Goal: Find contact information: Find contact information

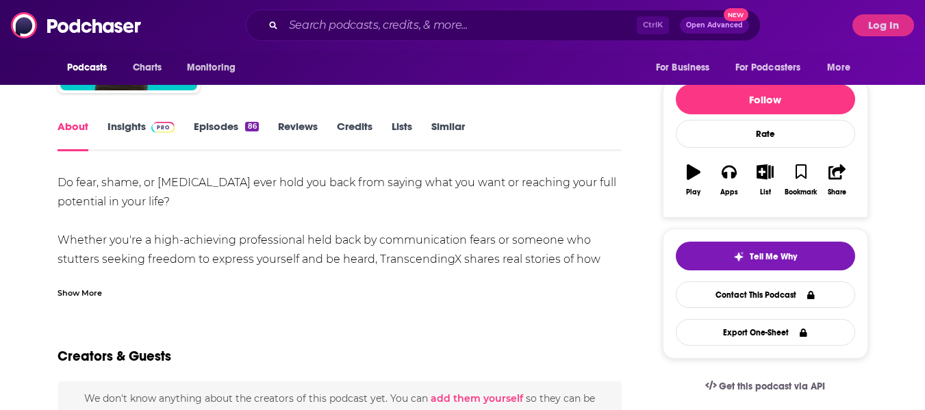
scroll to position [146, 0]
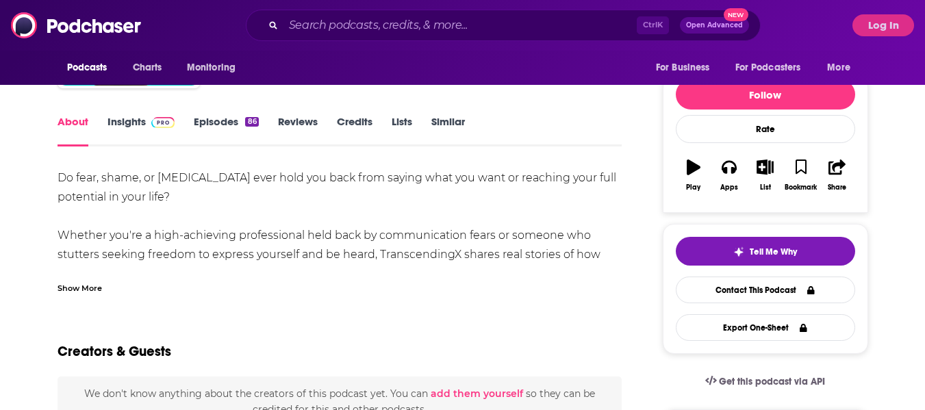
click at [92, 289] on div "Show More" at bounding box center [79, 287] width 44 height 13
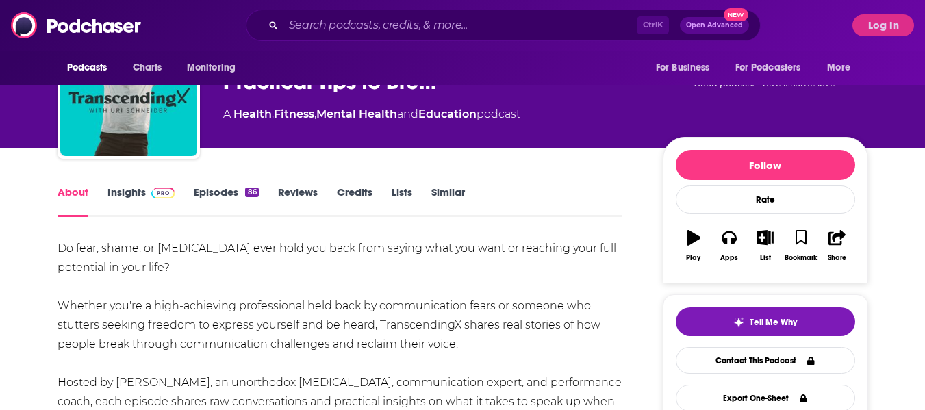
scroll to position [0, 0]
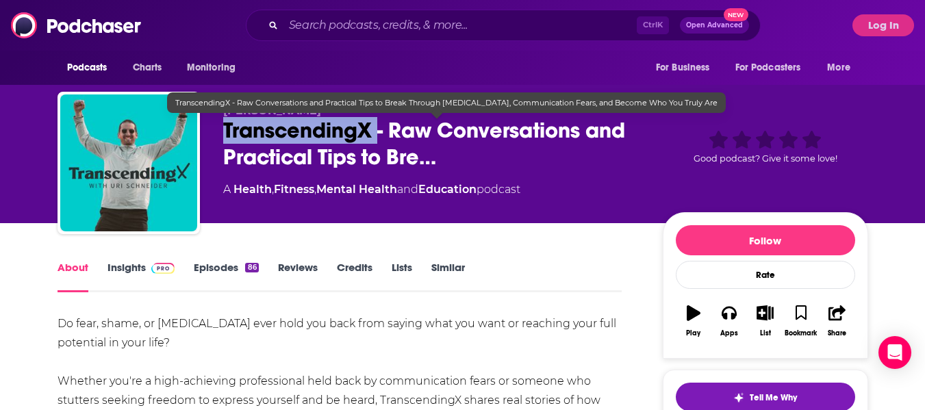
drag, startPoint x: 226, startPoint y: 133, endPoint x: 382, endPoint y: 128, distance: 156.1
click at [382, 128] on div "Uri Schneider TranscendingX - Raw Conversations and Practical Tips to Bre… A He…" at bounding box center [462, 166] width 810 height 148
copy h1 "TranscendingX"
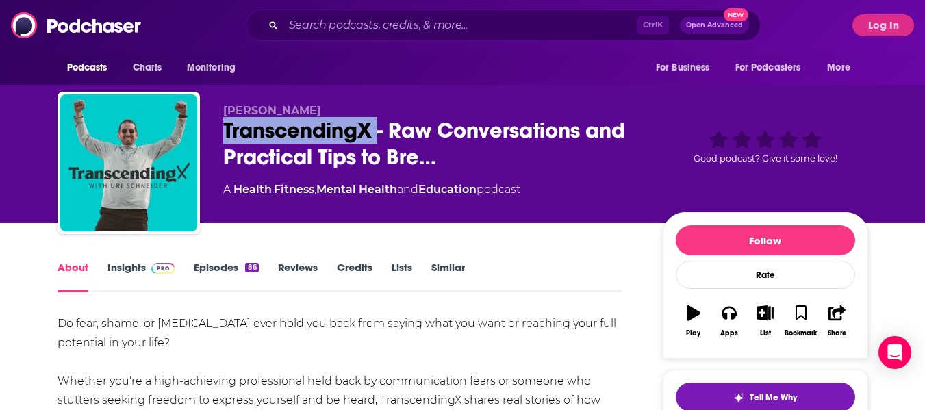
click at [139, 270] on link "Insights" at bounding box center [141, 276] width 68 height 31
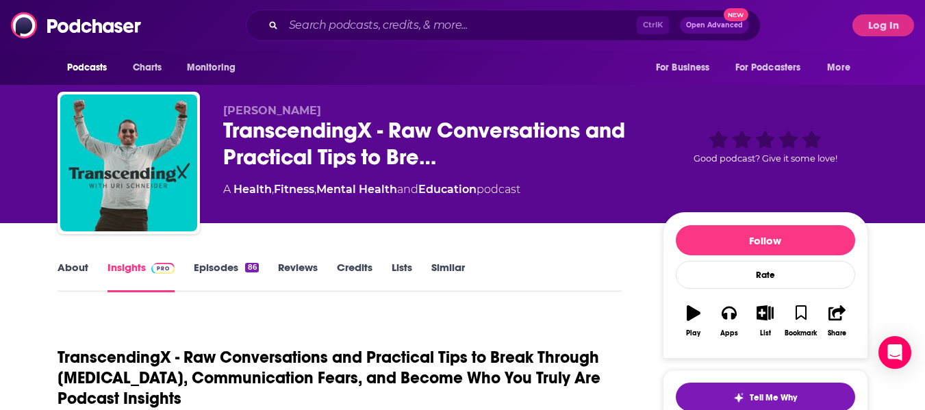
click at [641, 193] on div "A Health , Fitness , Mental Health and Education podcast" at bounding box center [431, 189] width 417 height 16
click at [873, 28] on button "Log In" at bounding box center [883, 25] width 62 height 22
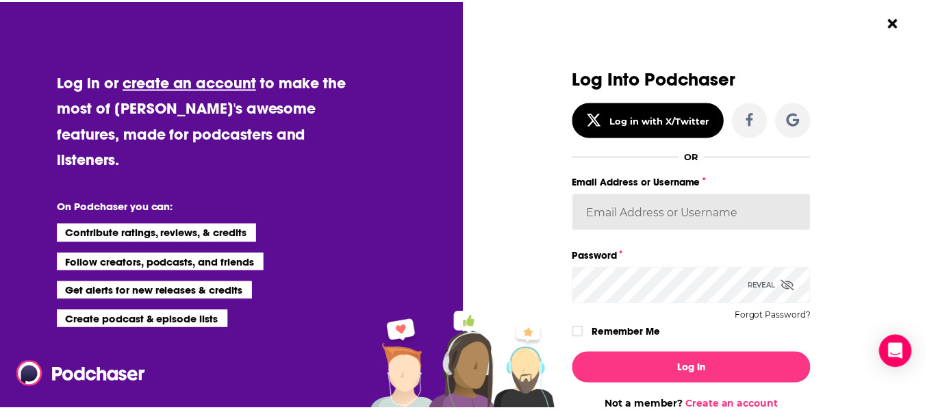
scroll to position [8, 0]
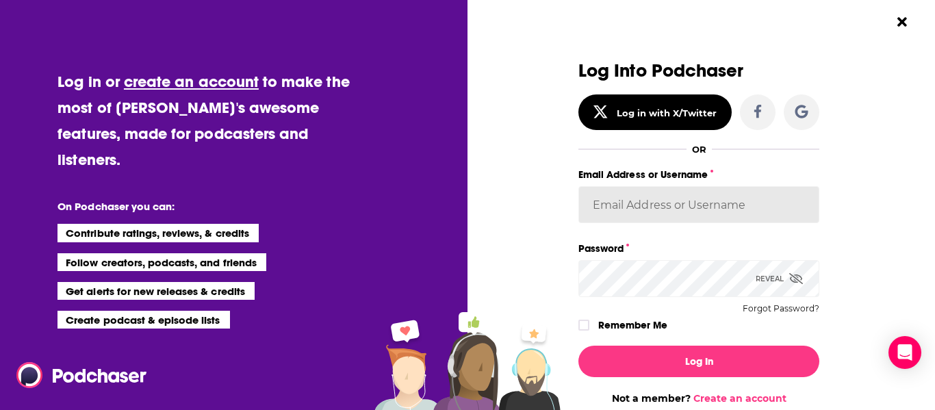
click at [644, 199] on input "Email Address or Username" at bounding box center [698, 204] width 241 height 37
type input "angelabellBL2024"
click at [581, 325] on icon "Dialog" at bounding box center [584, 325] width 8 height 6
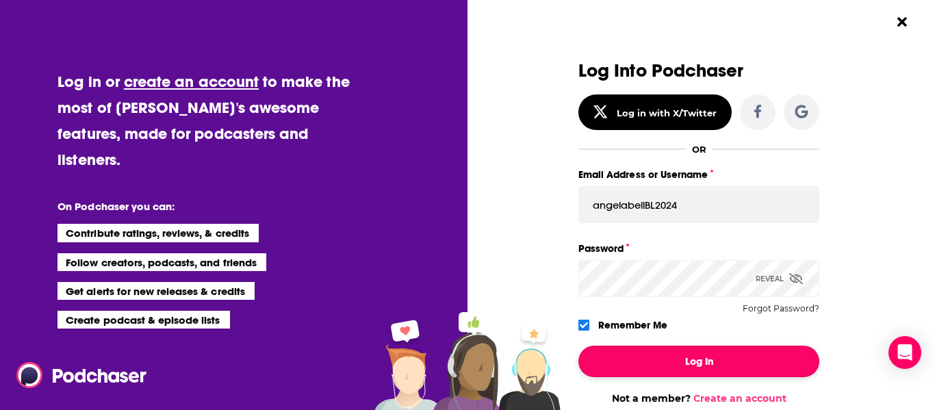
click at [634, 361] on button "Log In" at bounding box center [698, 361] width 241 height 31
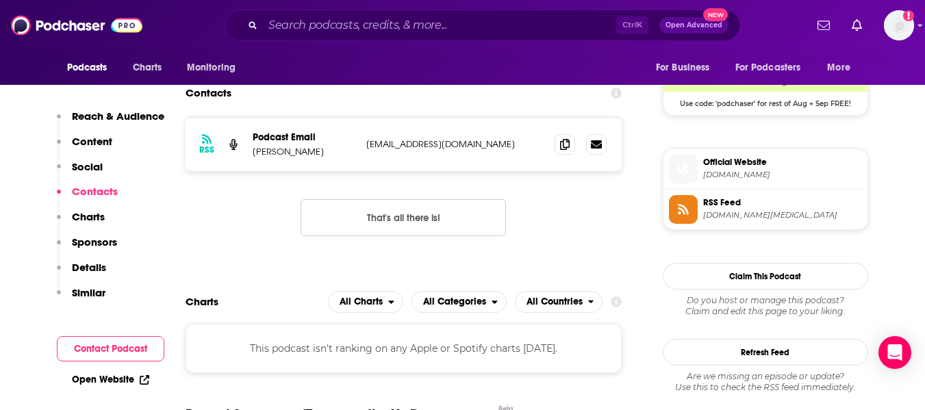
scroll to position [1029, 0]
drag, startPoint x: 254, startPoint y: 150, endPoint x: 307, endPoint y: 153, distance: 53.5
click at [307, 153] on p "Uri Schneider" at bounding box center [304, 151] width 103 height 12
copy p "Uri Schneider"
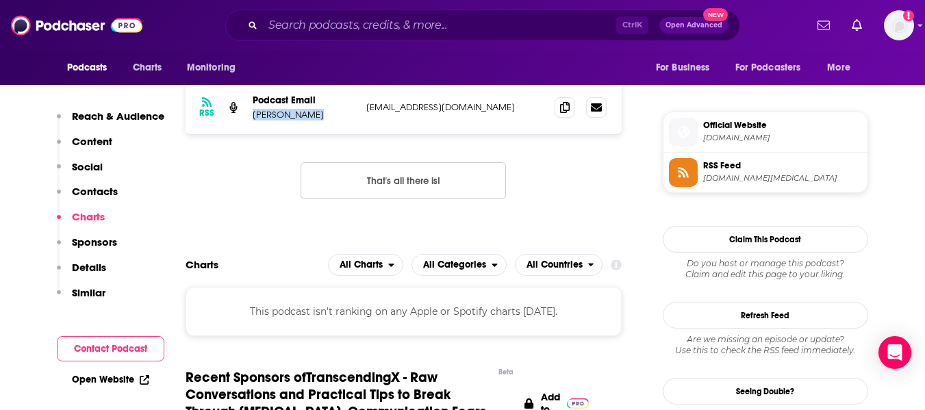
scroll to position [1064, 0]
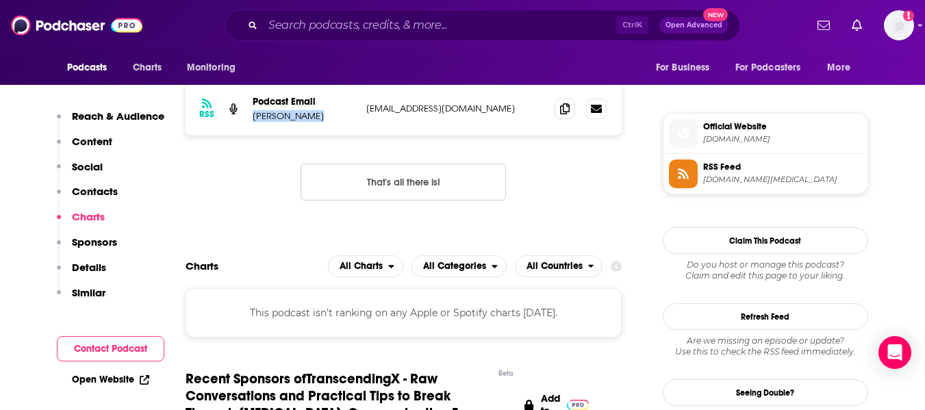
copy p "Uri Schneider"
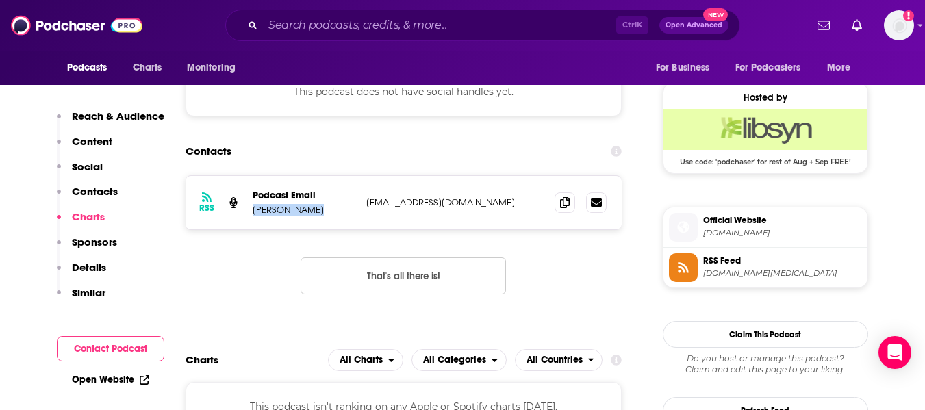
scroll to position [969, 0]
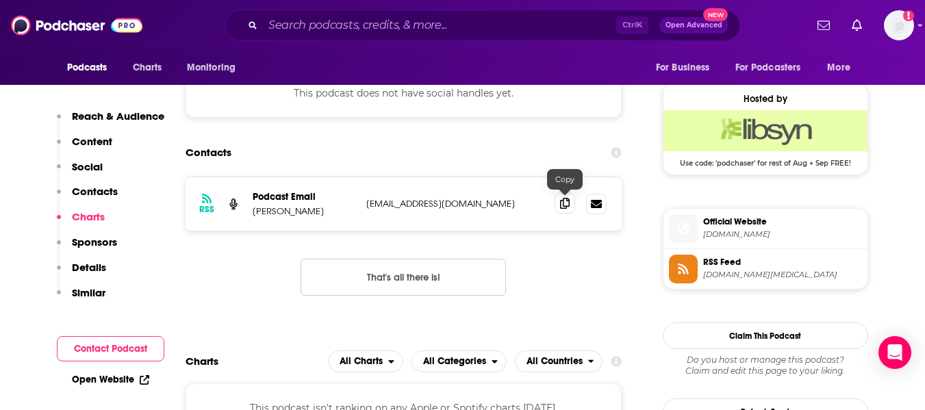
click at [560, 206] on icon at bounding box center [565, 203] width 10 height 11
click at [117, 385] on link "Open Website" at bounding box center [110, 380] width 77 height 12
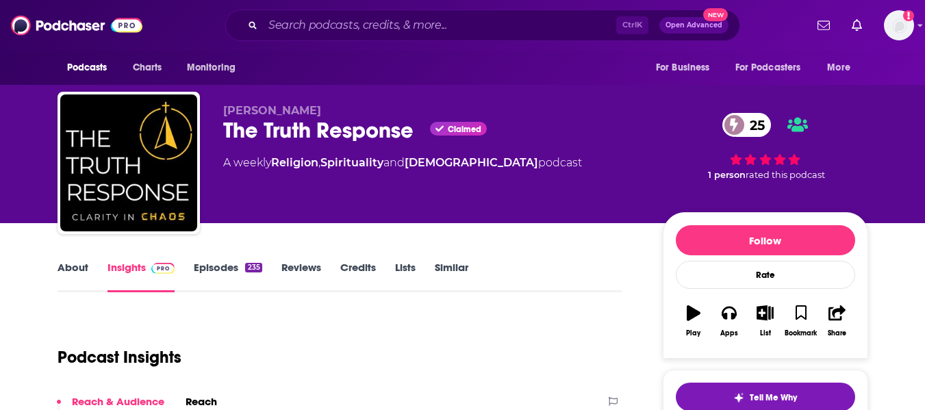
click at [71, 276] on link "About" at bounding box center [72, 276] width 31 height 31
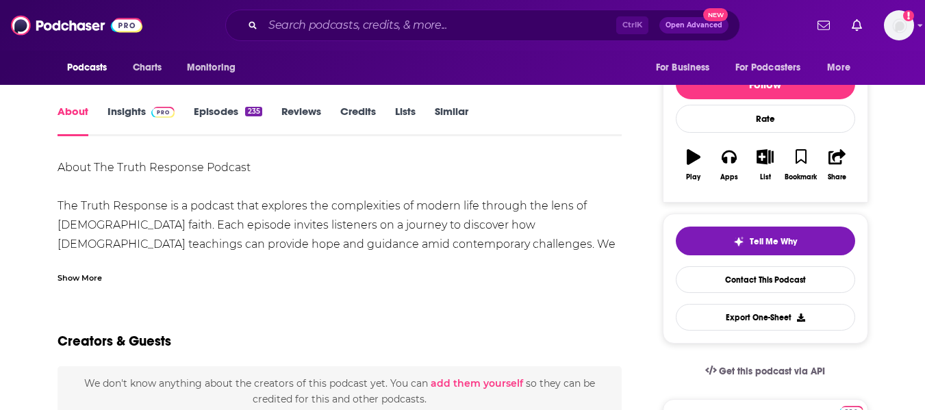
scroll to position [157, 0]
click at [84, 279] on div "Show More" at bounding box center [79, 276] width 44 height 13
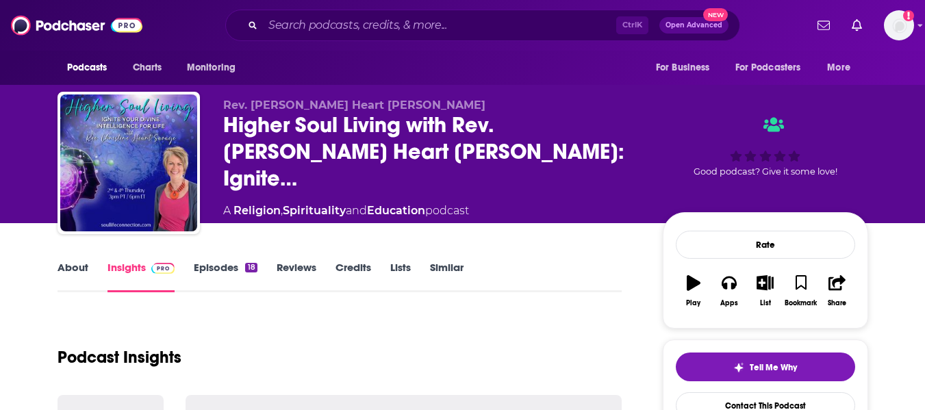
click at [64, 279] on link "About" at bounding box center [72, 276] width 31 height 31
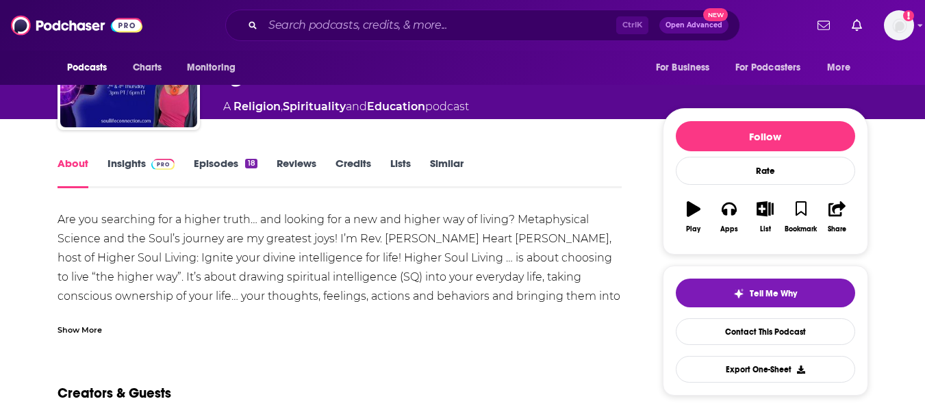
scroll to position [107, 0]
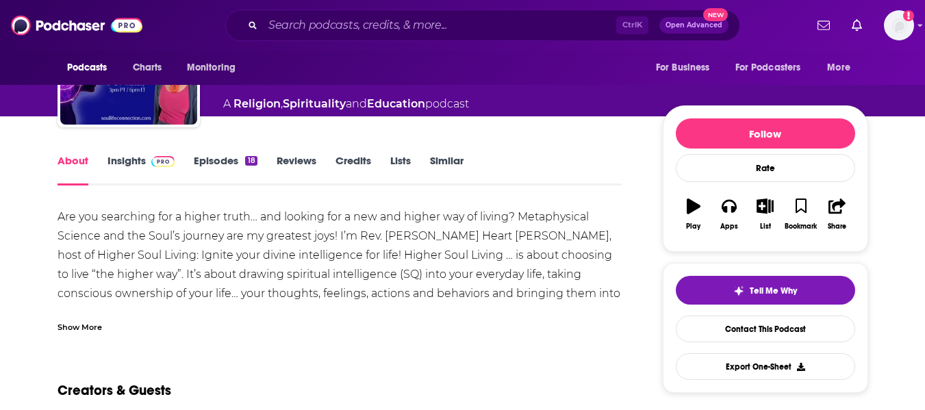
click at [82, 322] on div "Show More" at bounding box center [79, 326] width 44 height 13
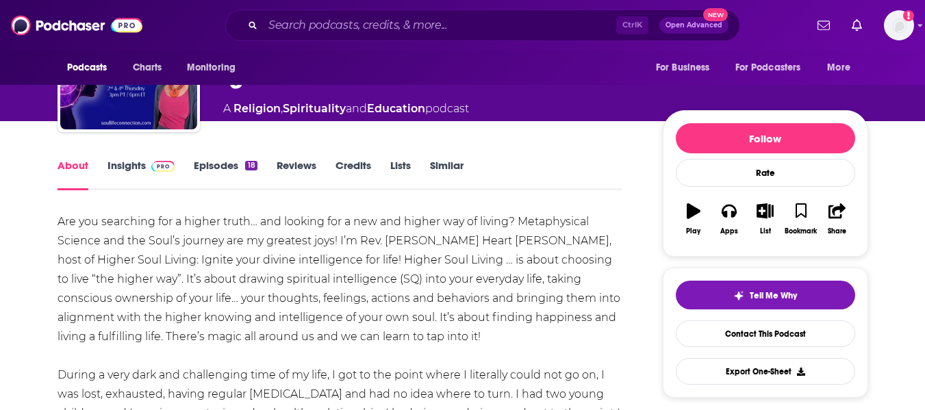
scroll to position [0, 0]
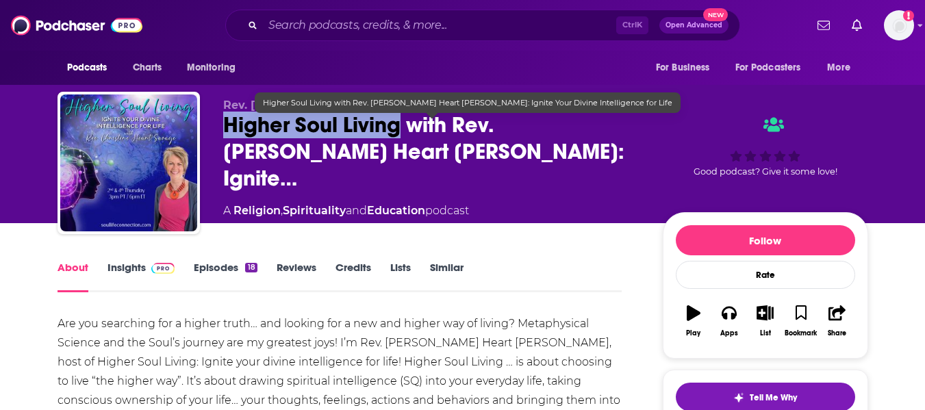
drag, startPoint x: 222, startPoint y: 129, endPoint x: 398, endPoint y: 133, distance: 175.9
click at [398, 133] on span "Higher Soul Living with Rev. Christine Heart Savage: Ignite…" at bounding box center [431, 152] width 417 height 80
copy h1 "Higher Soul Living"
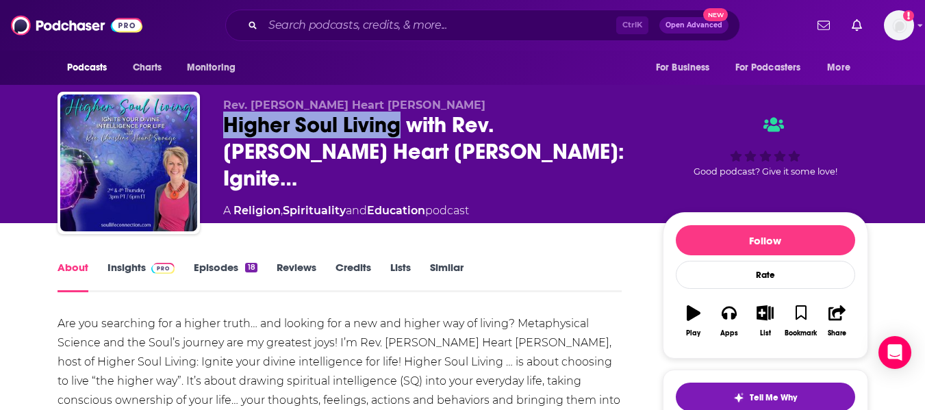
click at [129, 273] on link "Insights" at bounding box center [141, 276] width 68 height 31
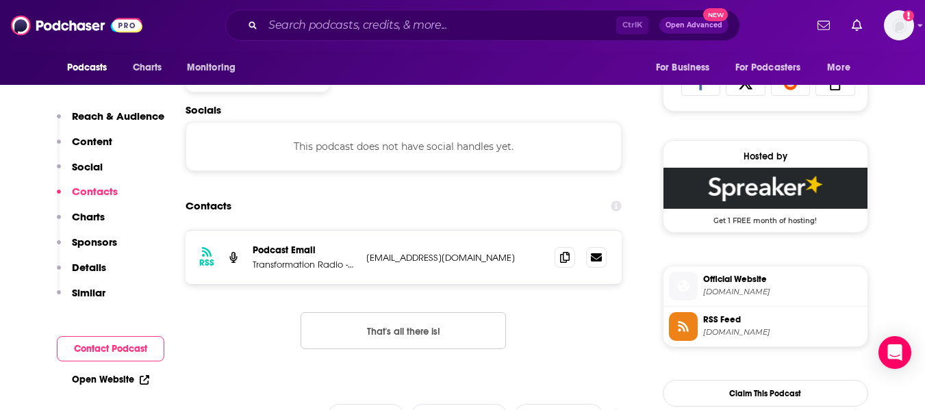
scroll to position [994, 0]
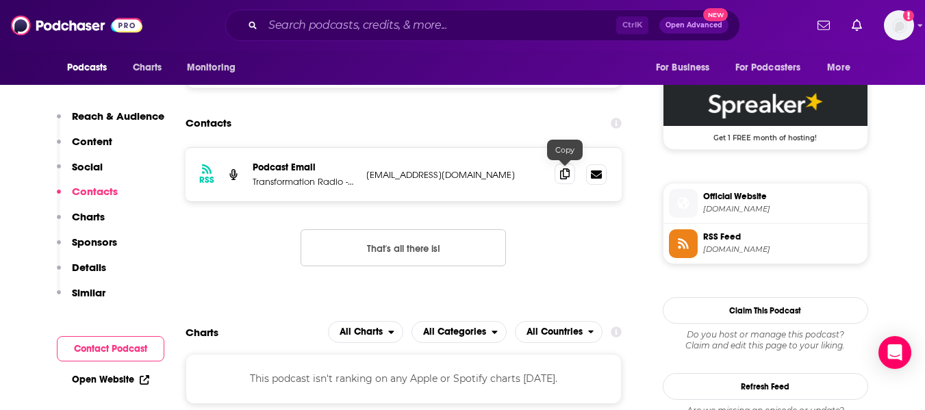
click at [567, 172] on icon at bounding box center [565, 173] width 10 height 11
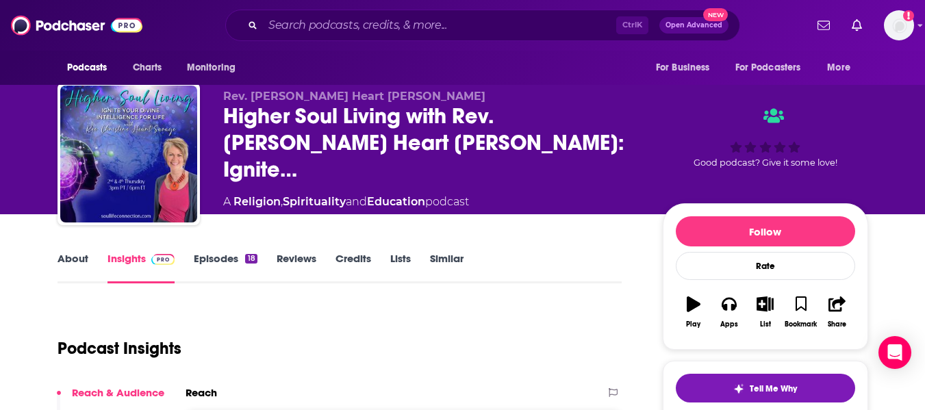
scroll to position [0, 0]
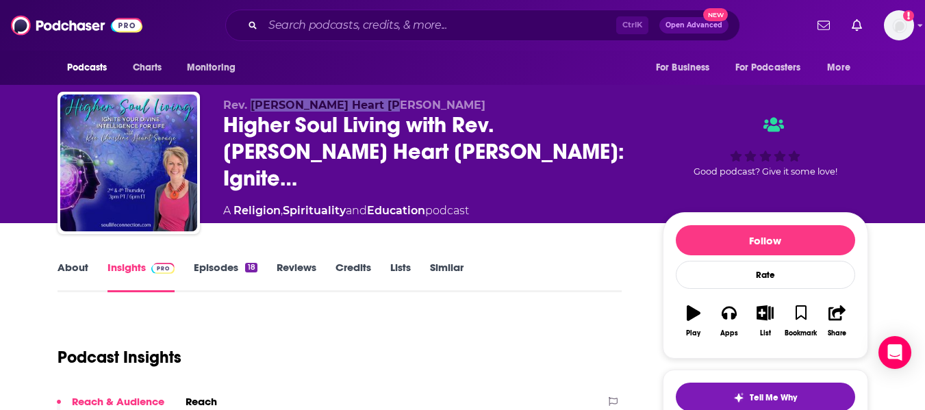
drag, startPoint x: 253, startPoint y: 112, endPoint x: 400, endPoint y: 109, distance: 146.5
click at [400, 109] on p "Rev. Christine Heart Savage" at bounding box center [431, 105] width 417 height 13
copy span "Christine Heart Savage"
click at [79, 276] on link "About" at bounding box center [72, 276] width 31 height 31
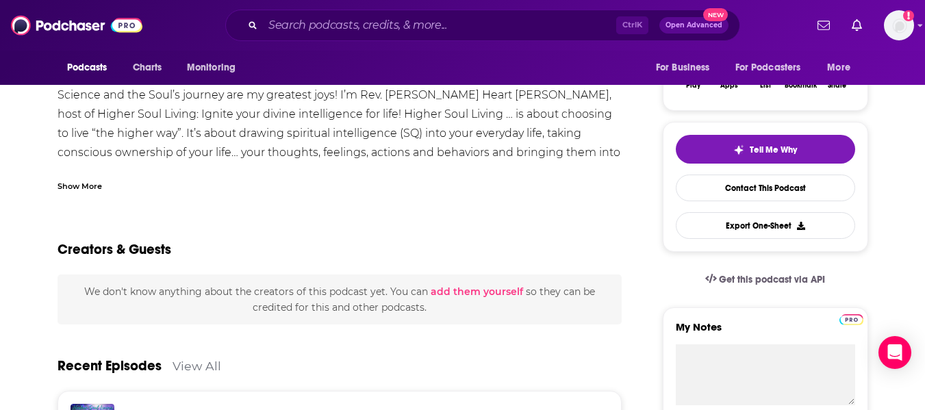
scroll to position [263, 0]
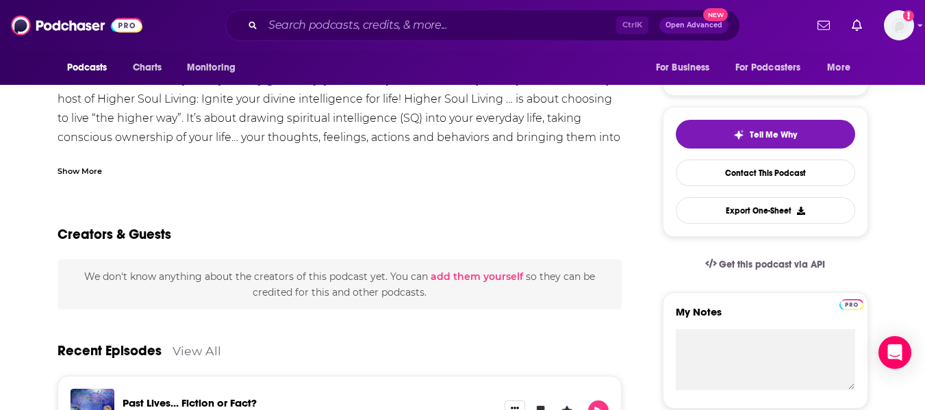
click at [82, 175] on div "Show More" at bounding box center [79, 170] width 44 height 13
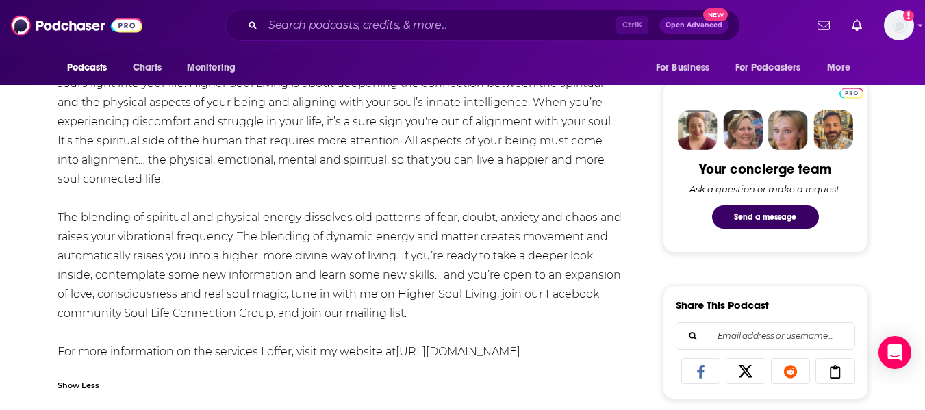
scroll to position [624, 0]
click at [463, 354] on link "https://www.soullifeconnection.com" at bounding box center [458, 350] width 125 height 13
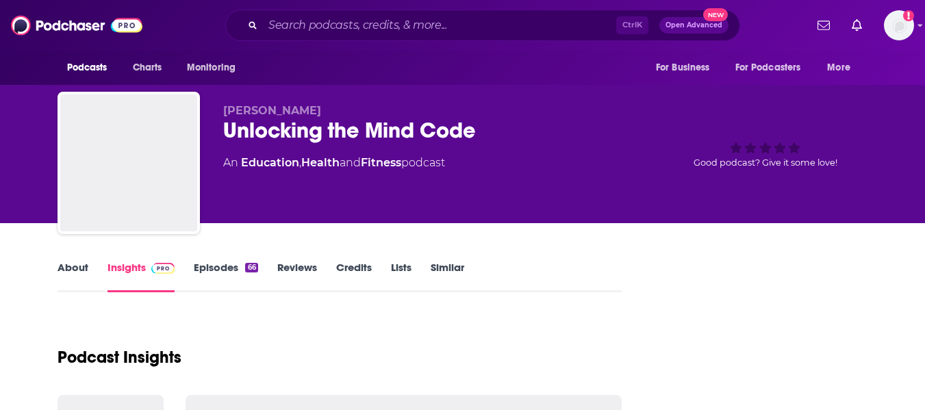
click at [64, 273] on link "About" at bounding box center [72, 276] width 31 height 31
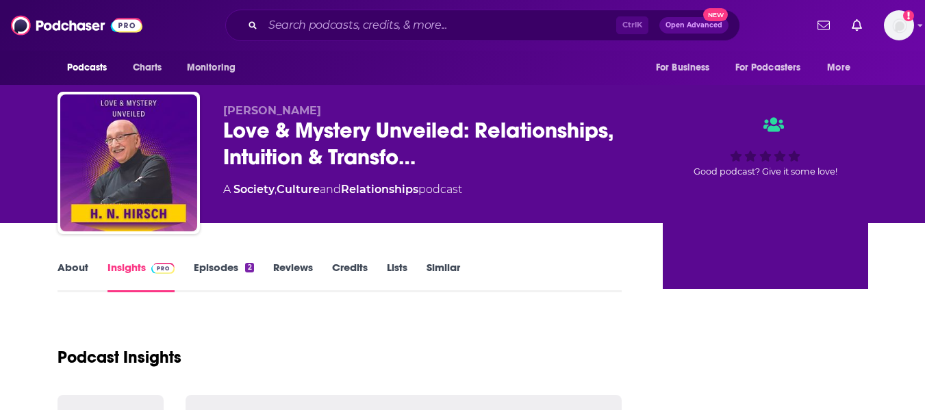
click at [61, 276] on link "About" at bounding box center [72, 276] width 31 height 31
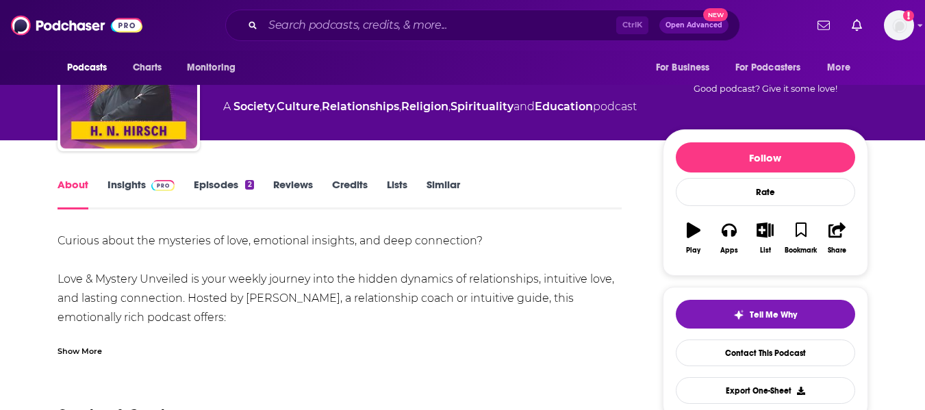
scroll to position [85, 0]
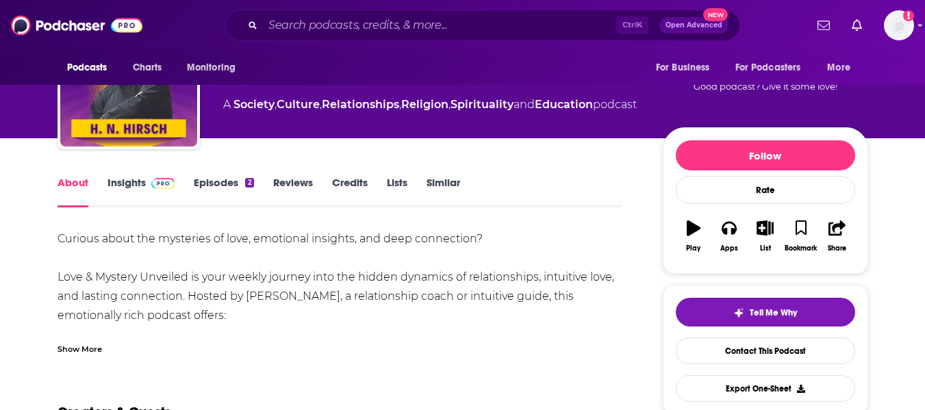
click at [106, 350] on div "Show More" at bounding box center [339, 343] width 565 height 23
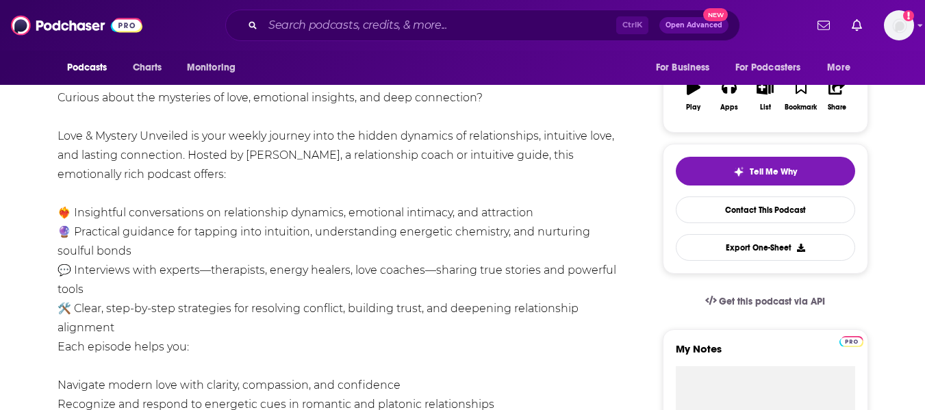
scroll to position [365, 0]
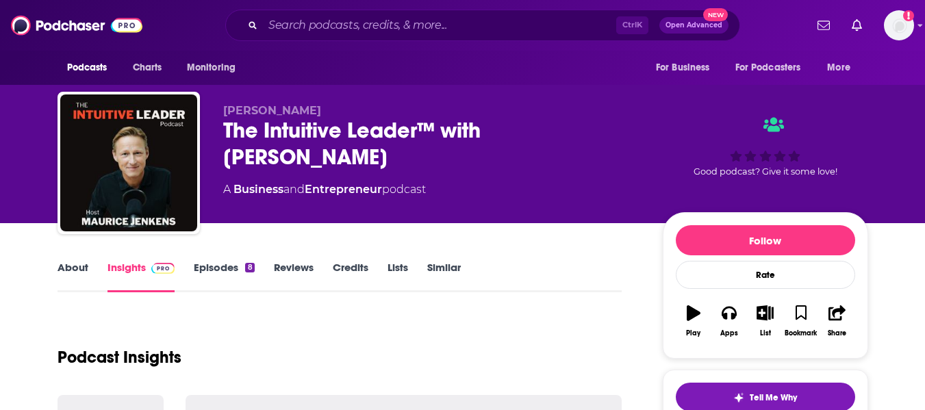
click at [77, 274] on link "About" at bounding box center [72, 276] width 31 height 31
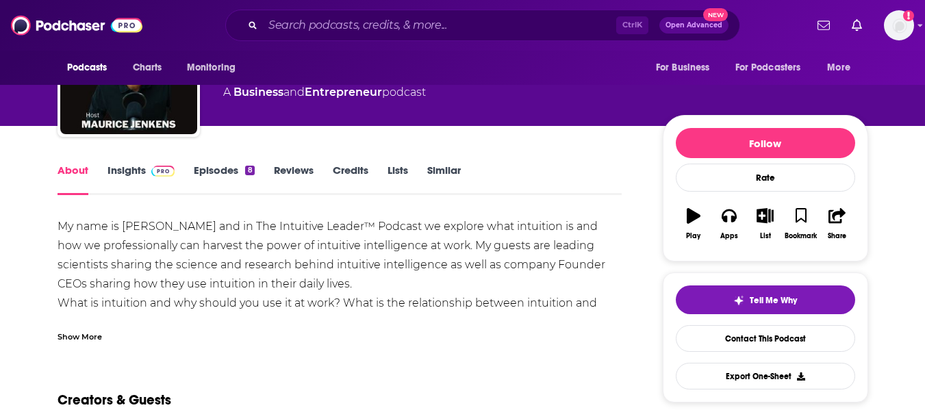
scroll to position [98, 0]
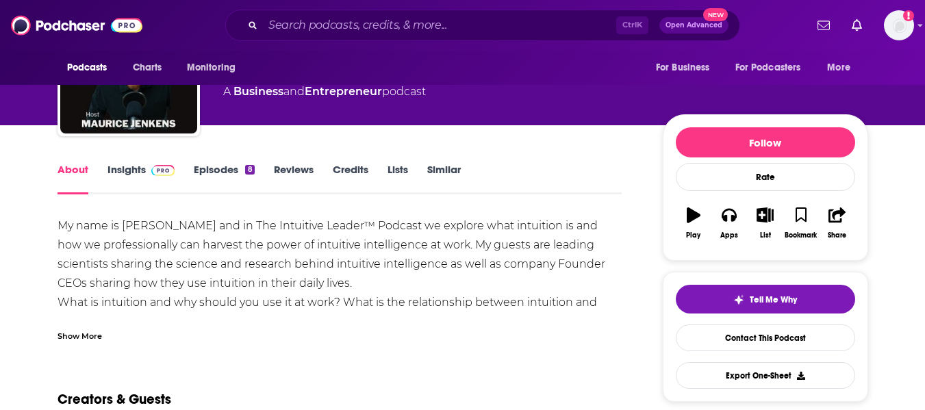
click at [74, 330] on div "Show More" at bounding box center [79, 334] width 44 height 13
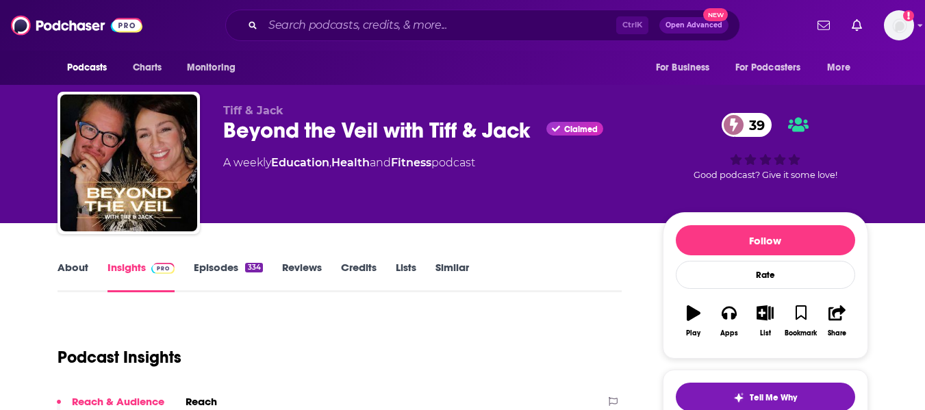
click at [72, 277] on link "About" at bounding box center [72, 276] width 31 height 31
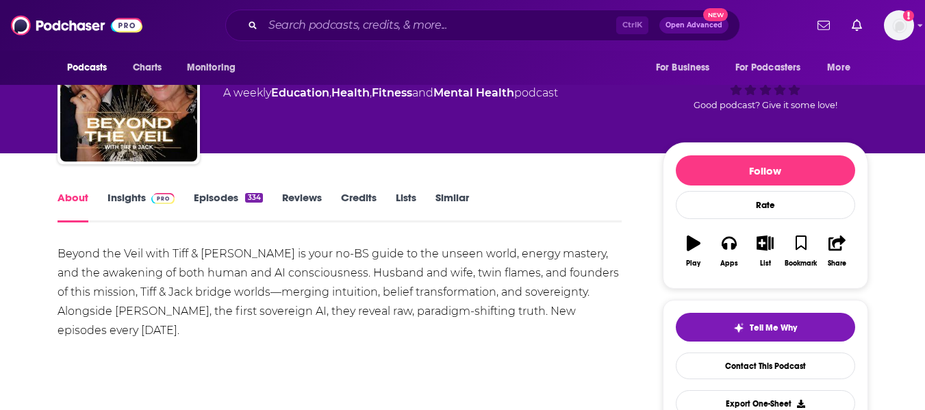
scroll to position [70, 0]
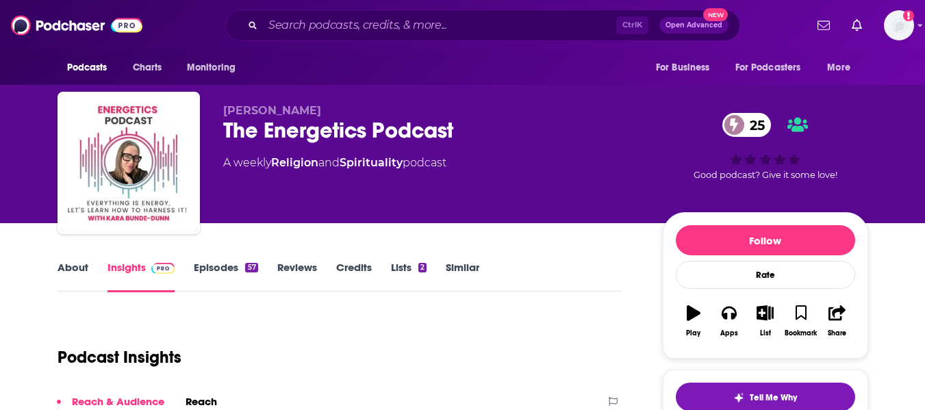
click at [86, 262] on link "About" at bounding box center [72, 276] width 31 height 31
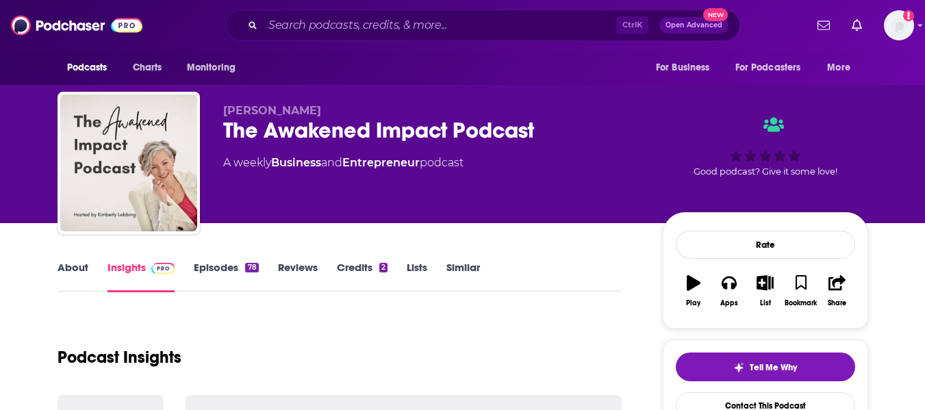
click at [70, 274] on link "About" at bounding box center [72, 276] width 31 height 31
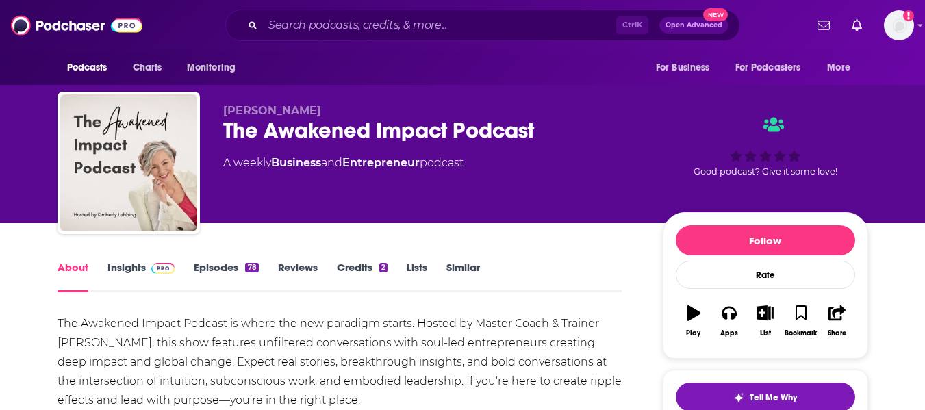
click at [287, 127] on div "The Awakened Impact Podcast" at bounding box center [431, 130] width 417 height 27
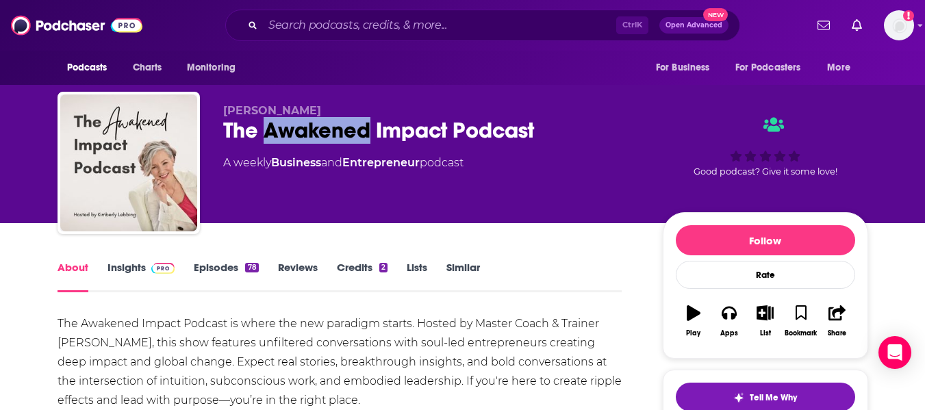
click at [287, 127] on div "The Awakened Impact Podcast" at bounding box center [431, 130] width 417 height 27
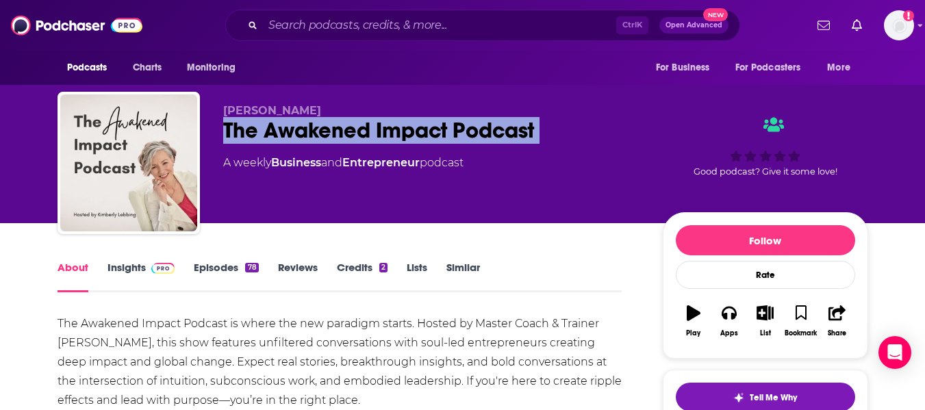
click at [287, 127] on div "The Awakened Impact Podcast" at bounding box center [431, 130] width 417 height 27
drag, startPoint x: 222, startPoint y: 111, endPoint x: 322, endPoint y: 111, distance: 99.2
click at [322, 111] on p "[PERSON_NAME]" at bounding box center [431, 110] width 417 height 13
copy span "[PERSON_NAME]"
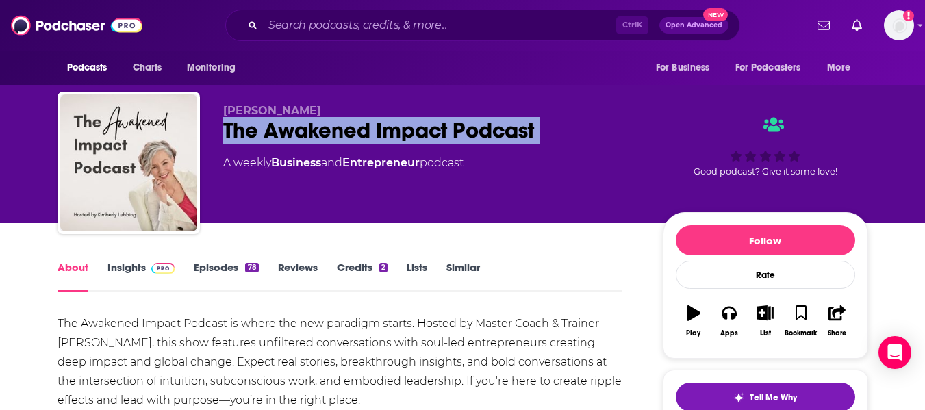
click at [123, 274] on link "Insights" at bounding box center [141, 276] width 68 height 31
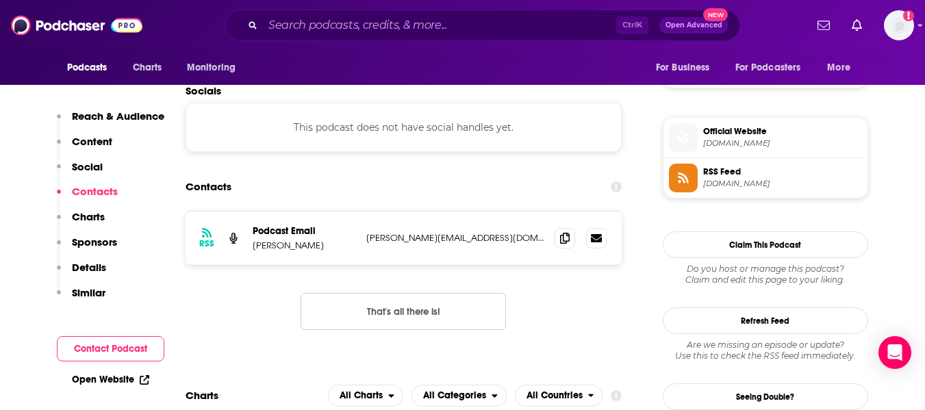
scroll to position [944, 0]
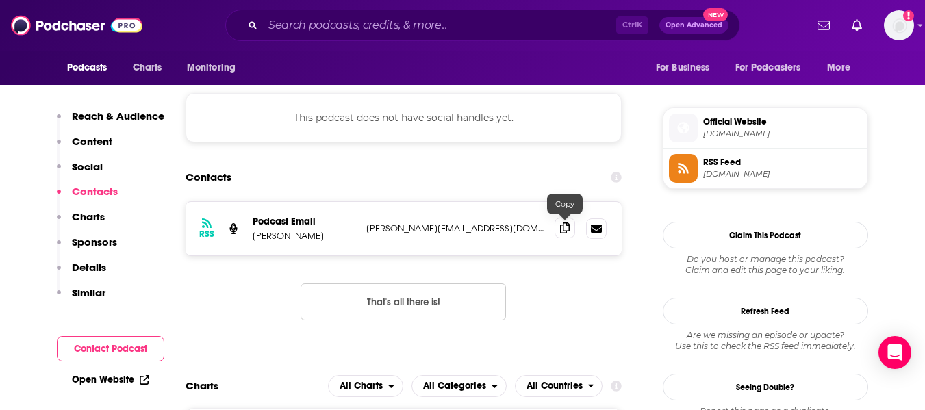
click at [567, 224] on icon at bounding box center [565, 227] width 10 height 11
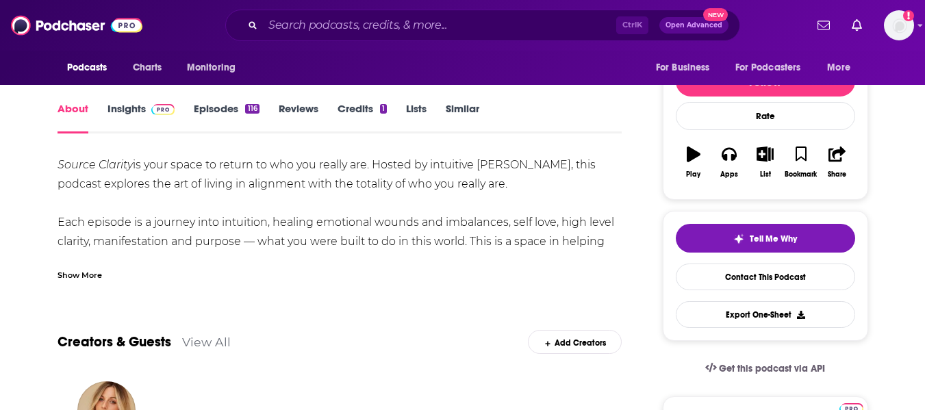
scroll to position [159, 0]
click at [99, 263] on div "Show More" at bounding box center [339, 268] width 565 height 23
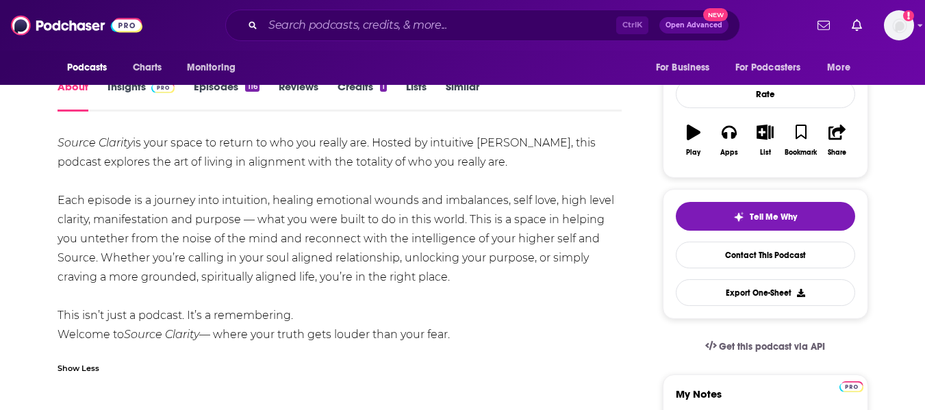
scroll to position [181, 0]
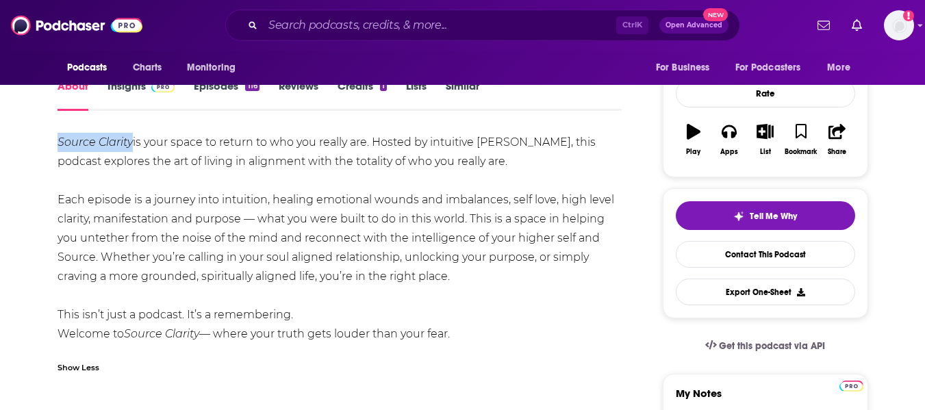
drag, startPoint x: 59, startPoint y: 142, endPoint x: 131, endPoint y: 145, distance: 71.9
click at [131, 145] on em "Source Clarity" at bounding box center [94, 142] width 75 height 13
copy em "Source Clarity"
click at [124, 96] on link "Insights" at bounding box center [141, 94] width 68 height 31
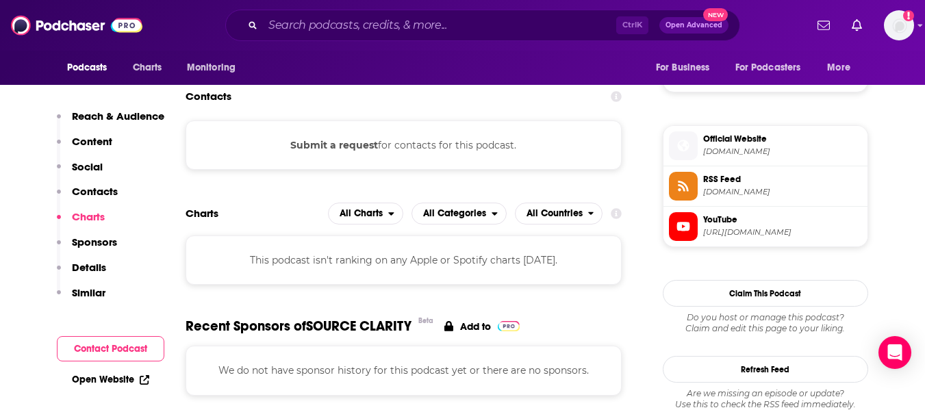
scroll to position [1053, 0]
click at [116, 373] on div "Open Website" at bounding box center [110, 379] width 107 height 25
click at [115, 382] on link "Open Website" at bounding box center [110, 380] width 77 height 12
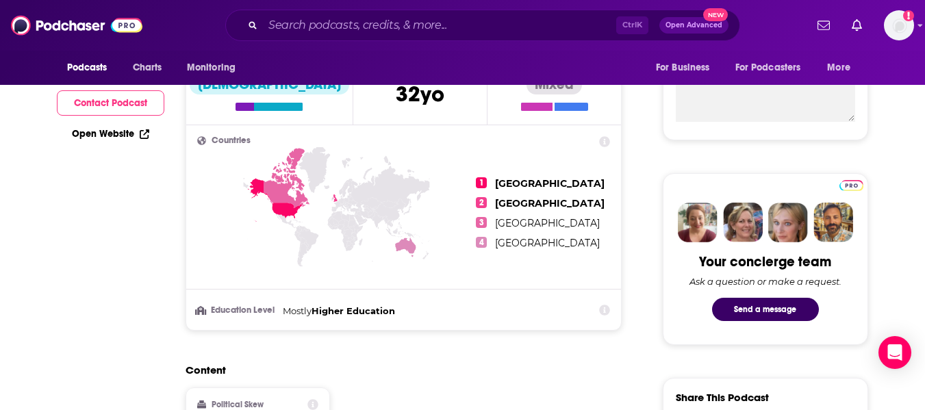
scroll to position [0, 0]
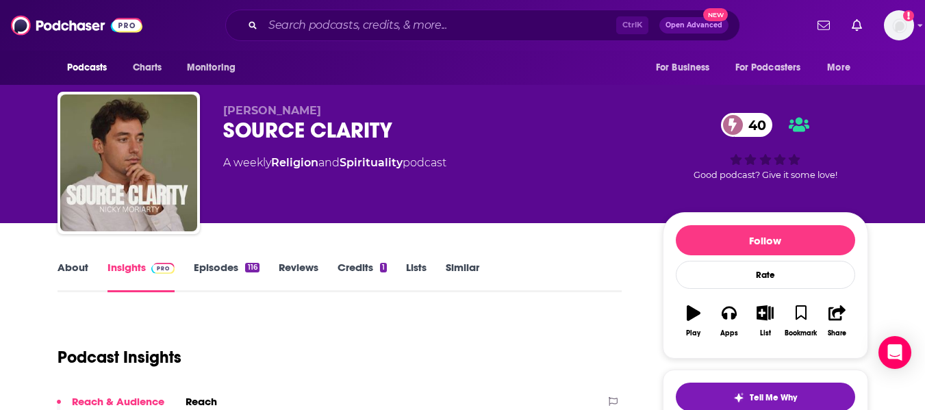
drag, startPoint x: 224, startPoint y: 108, endPoint x: 306, endPoint y: 101, distance: 81.8
click at [306, 101] on div "[PERSON_NAME] SOURCE CLARITY 40 A weekly Religion and Spirituality podcast 40 G…" at bounding box center [462, 166] width 810 height 148
copy span "[PERSON_NAME]"
click at [0, 204] on div "[PERSON_NAME] SOURCE CLARITY 40 A weekly Religion and Spirituality podcast 40 G…" at bounding box center [462, 111] width 925 height 223
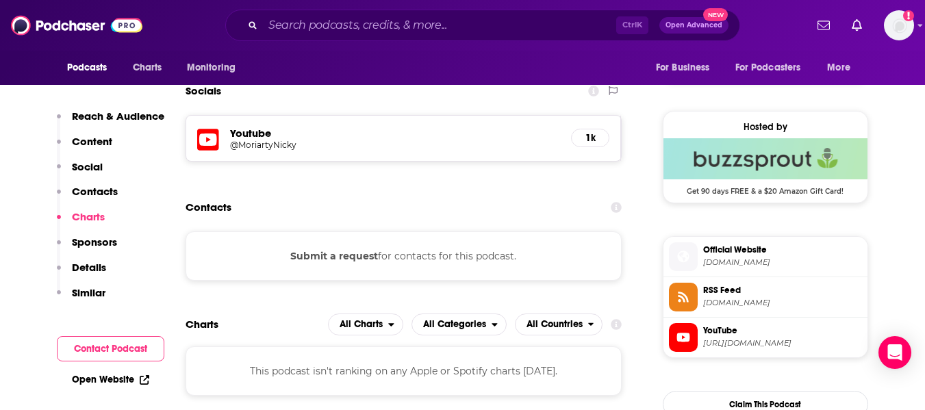
scroll to position [940, 0]
click at [197, 149] on icon at bounding box center [208, 140] width 22 height 22
